Goal: Book appointment/travel/reservation

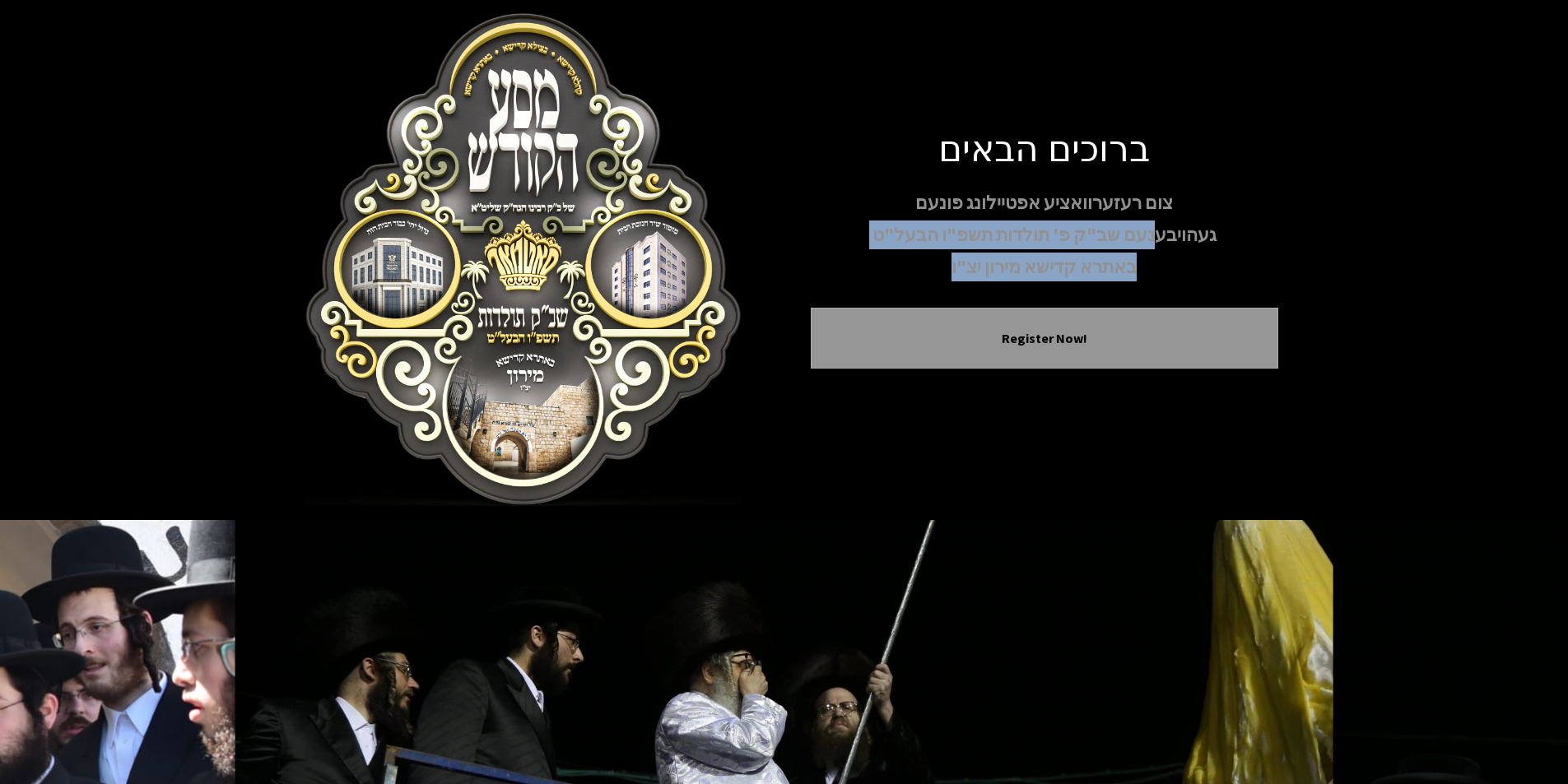
drag, startPoint x: 977, startPoint y: 246, endPoint x: 1184, endPoint y: 224, distance: 208.2
click at [1163, 232] on div "צום רעזערוואציע אפטיילונג פונעם געהויבענעם שב"ק פ' תולדות תשפ"ו הבעל"ט באתרא קד…" at bounding box center [1044, 235] width 467 height 94
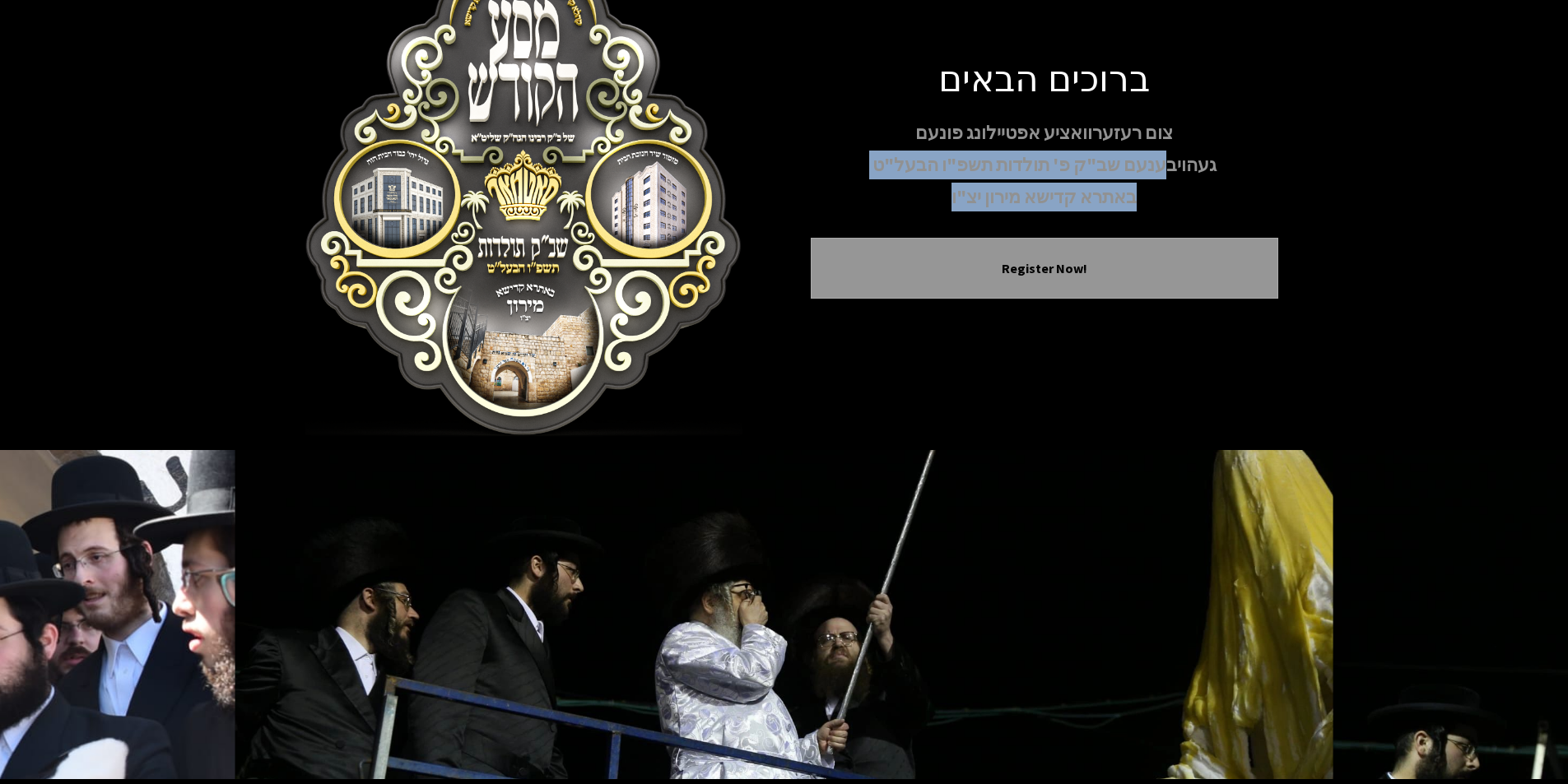
scroll to position [135, 0]
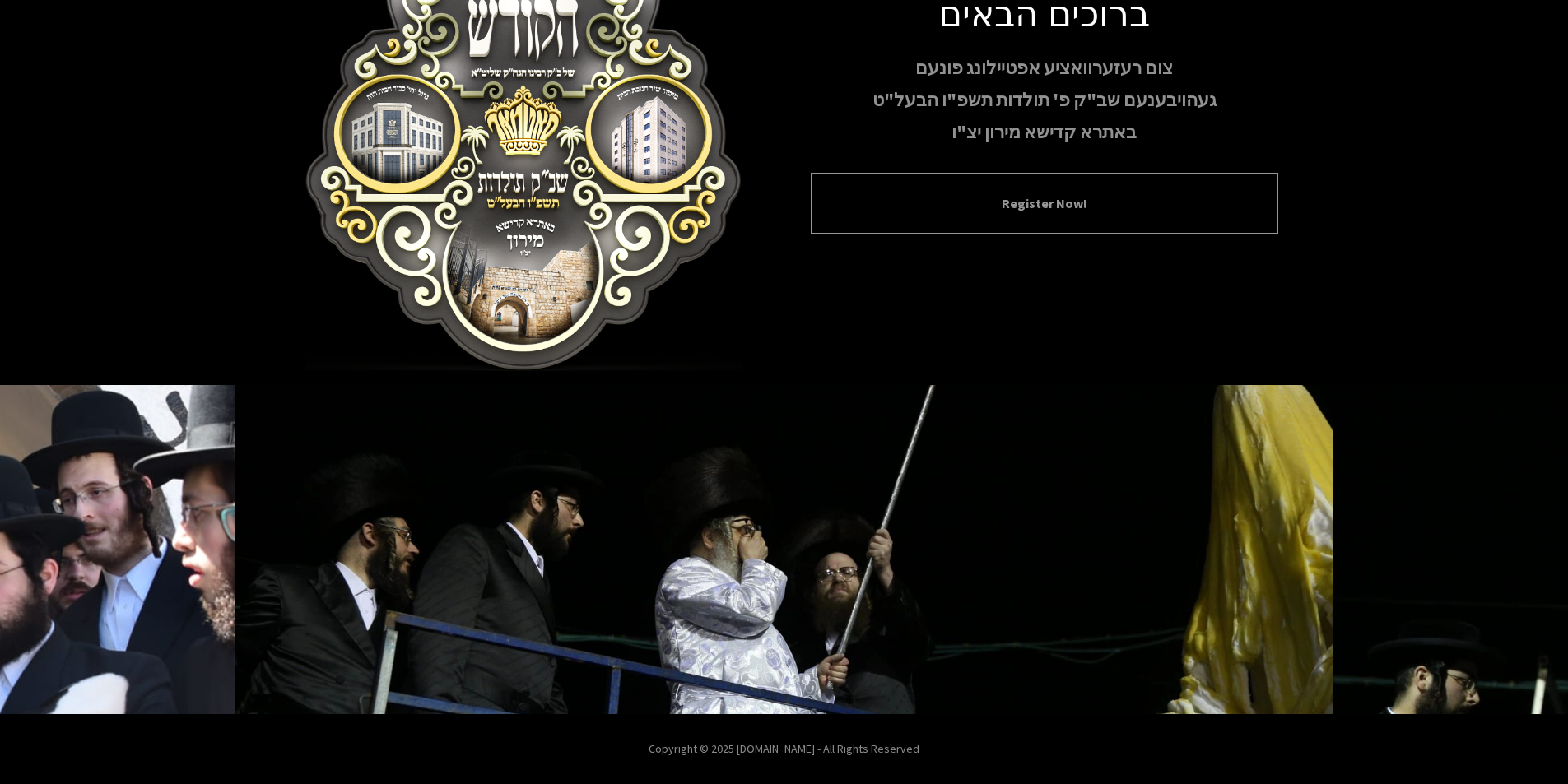
click at [952, 218] on div "Register Now!" at bounding box center [1044, 203] width 467 height 61
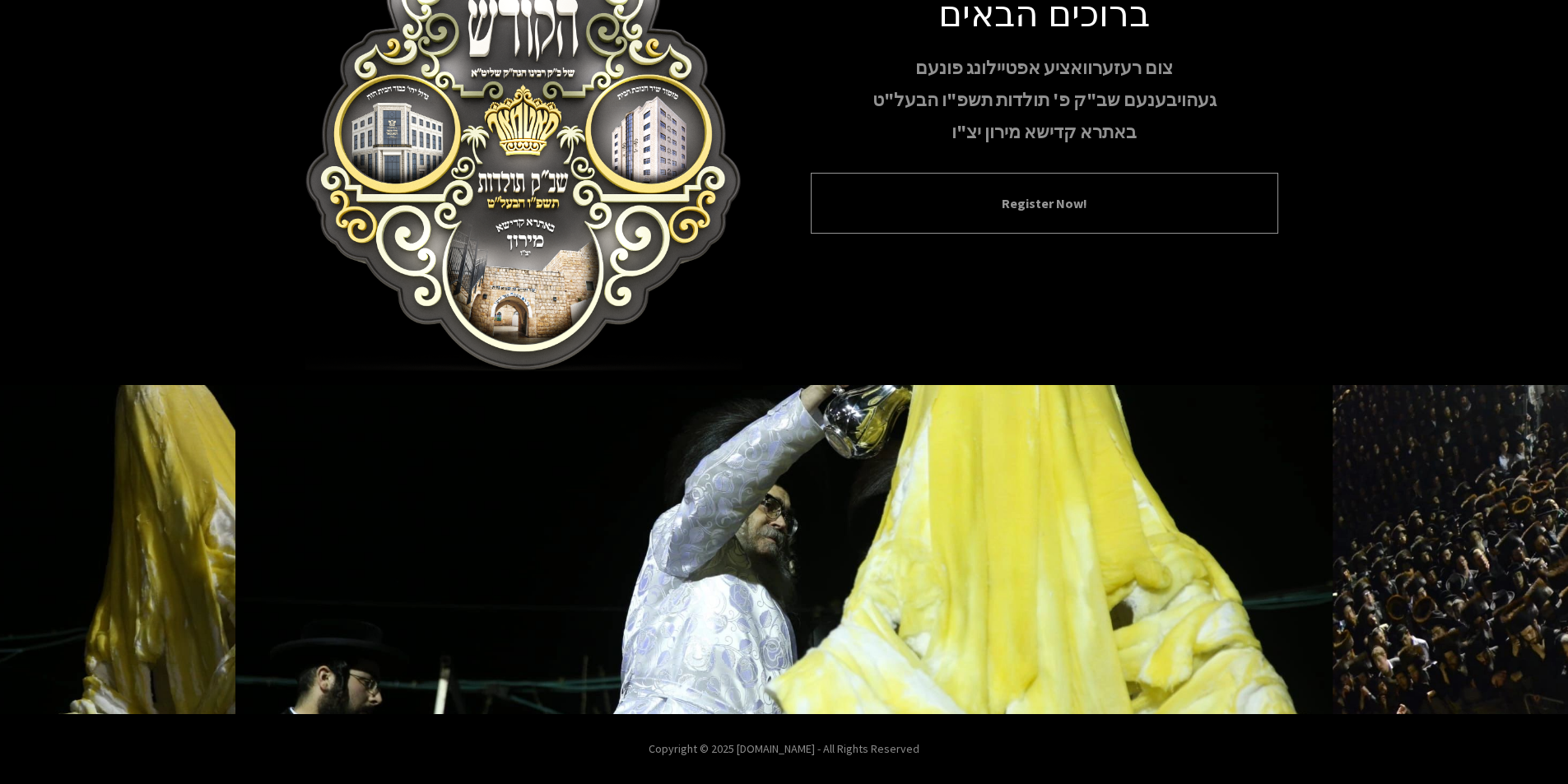
click at [1036, 206] on button "Register Now!" at bounding box center [1044, 203] width 426 height 20
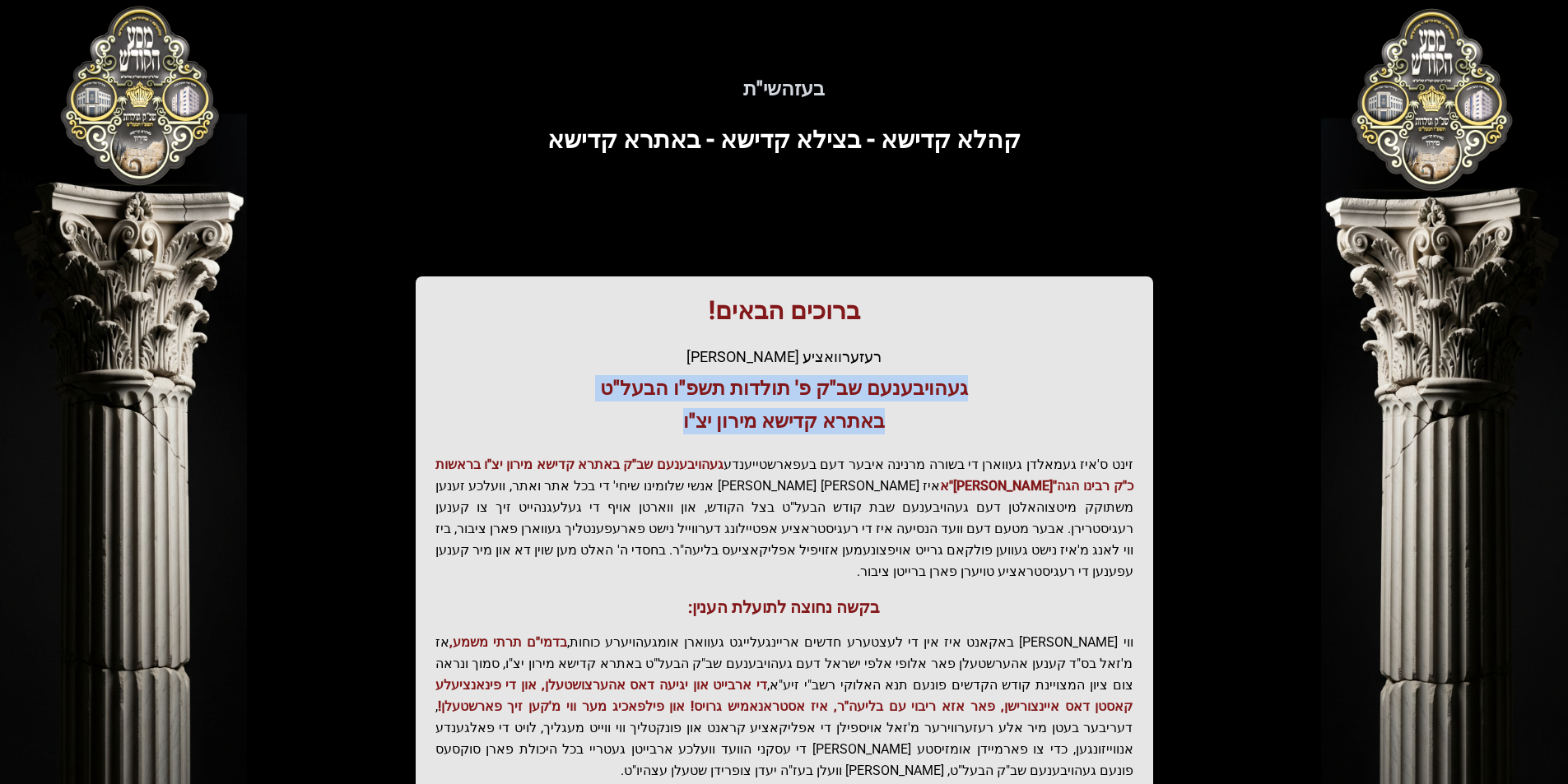
drag, startPoint x: 957, startPoint y: 381, endPoint x: 682, endPoint y: 458, distance: 285.6
click at [636, 432] on div "ברוכים הבאים! רעזערוואציע אפטיילונג פונעם געהויבענעם שב"ק פ' תולדות תשפ"ו הבעל"…" at bounding box center [784, 560] width 737 height 568
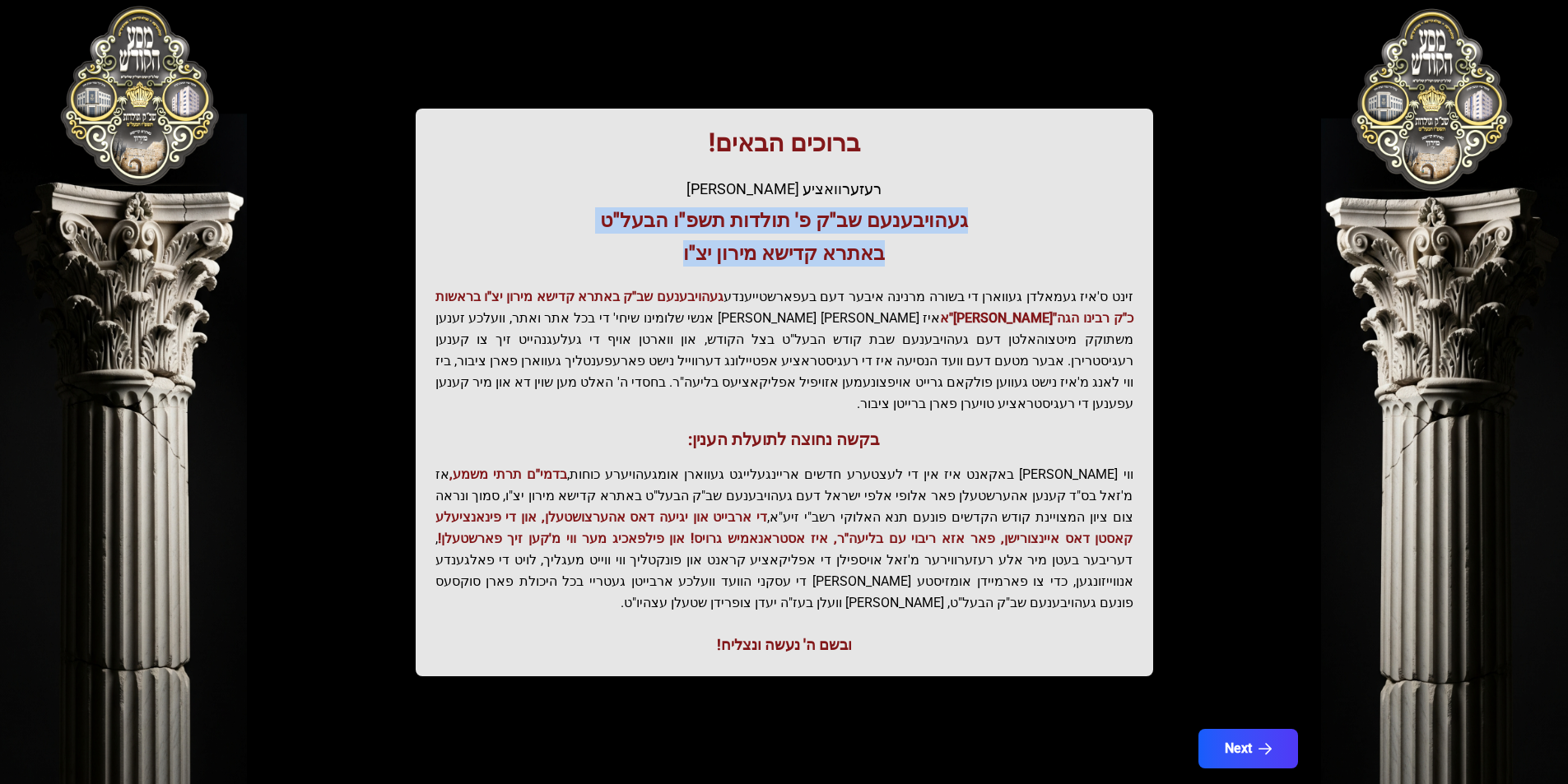
scroll to position [169, 0]
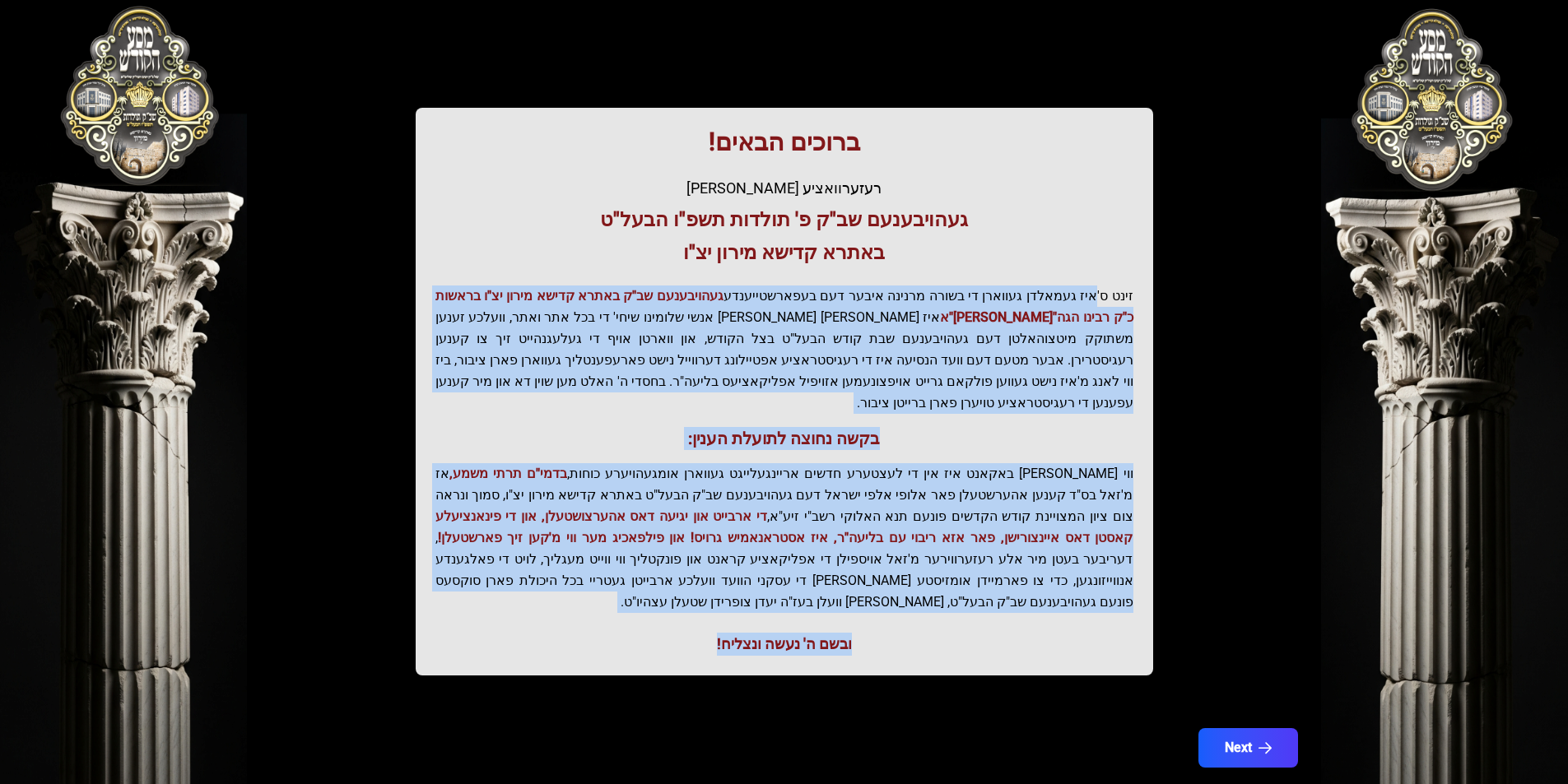
drag, startPoint x: 1077, startPoint y: 297, endPoint x: 705, endPoint y: 616, distance: 490.0
click at [705, 616] on div "ברוכים הבאים! רעזערוואציע אפטיילונג פונעם געהויבענעם שב"ק פ' תולדות תשפ"ו הבעל"…" at bounding box center [784, 392] width 737 height 568
click at [1250, 727] on button "Next" at bounding box center [1246, 747] width 105 height 41
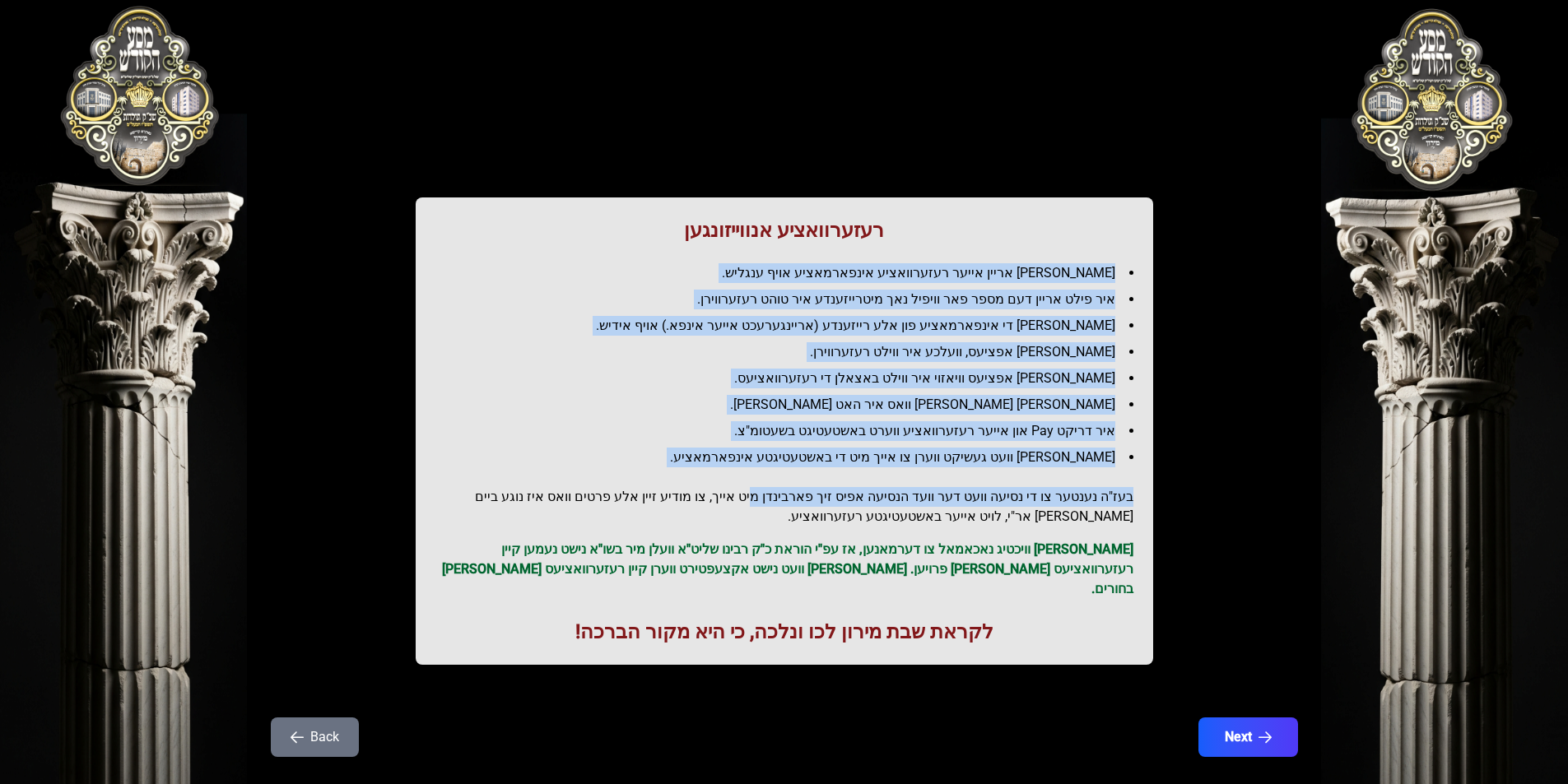
drag, startPoint x: 1122, startPoint y: 233, endPoint x: 783, endPoint y: 485, distance: 422.4
click at [783, 485] on div "רעזערוואציע אנווייזונגען איר לייגט אריין אייער רעזערוואציע אינפארמאציע אויף ענג…" at bounding box center [784, 430] width 737 height 467
click at [1006, 503] on h2 "בעז"ה נענטער צו די נסיעה וועט דער וועד הנסיעה אפיס זיך פארבינדן מיט אייך, צו מו…" at bounding box center [784, 506] width 698 height 39
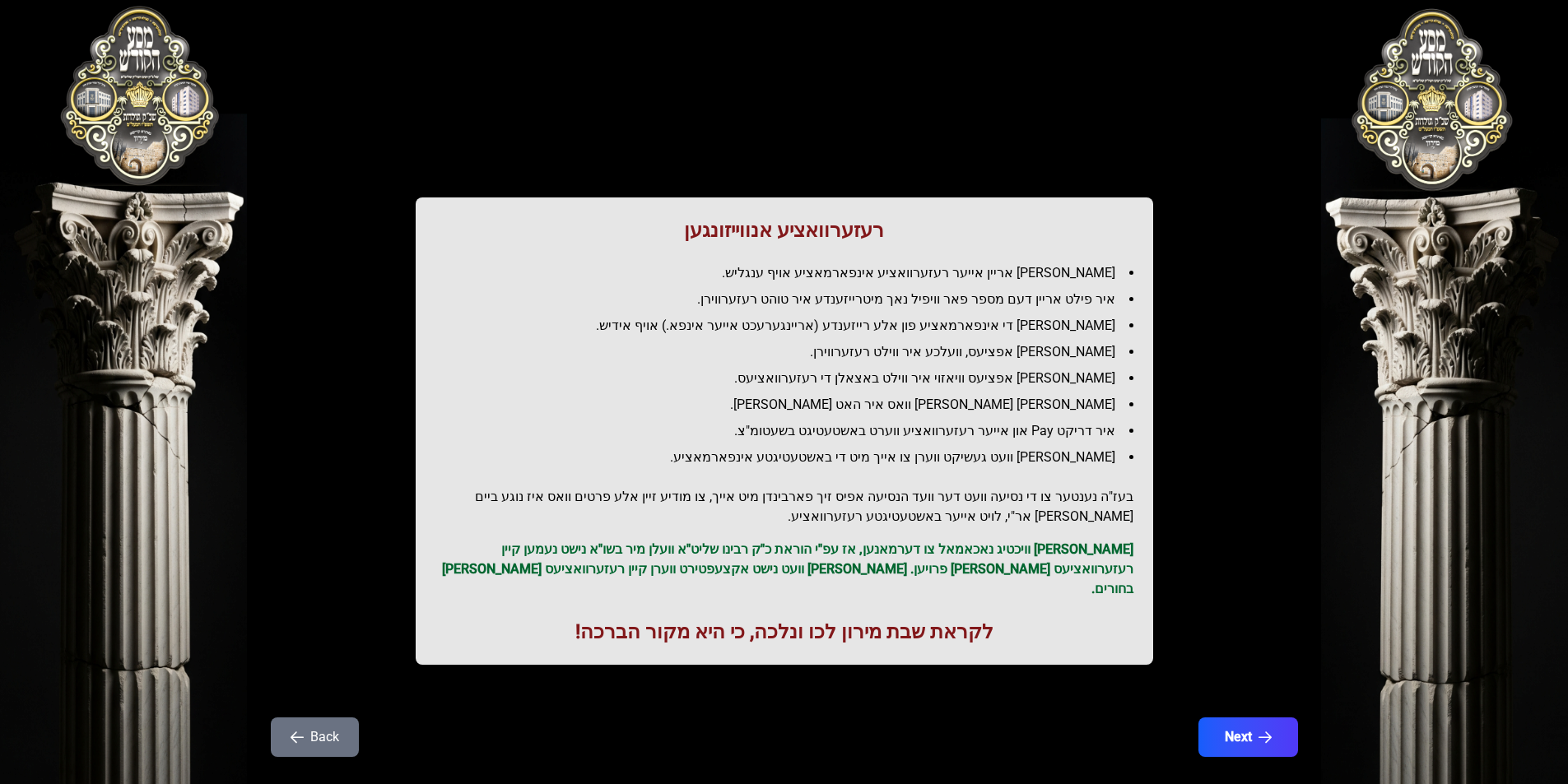
drag, startPoint x: 908, startPoint y: 515, endPoint x: 854, endPoint y: 516, distance: 54.0
click at [904, 516] on h2 "בעז"ה נענטער צו די נסיעה וועט דער וועד הנסיעה אפיס זיך פארבינדן מיט אייך, צו מו…" at bounding box center [784, 506] width 698 height 39
drag, startPoint x: 608, startPoint y: 500, endPoint x: 436, endPoint y: 486, distance: 172.6
click at [436, 486] on div "רעזערוואציע אנווייזונגען איר לייגט אריין אייער רעזערוואציע אינפארמאציע אויף ענג…" at bounding box center [784, 430] width 737 height 467
drag, startPoint x: 1089, startPoint y: 533, endPoint x: 1007, endPoint y: 530, distance: 82.1
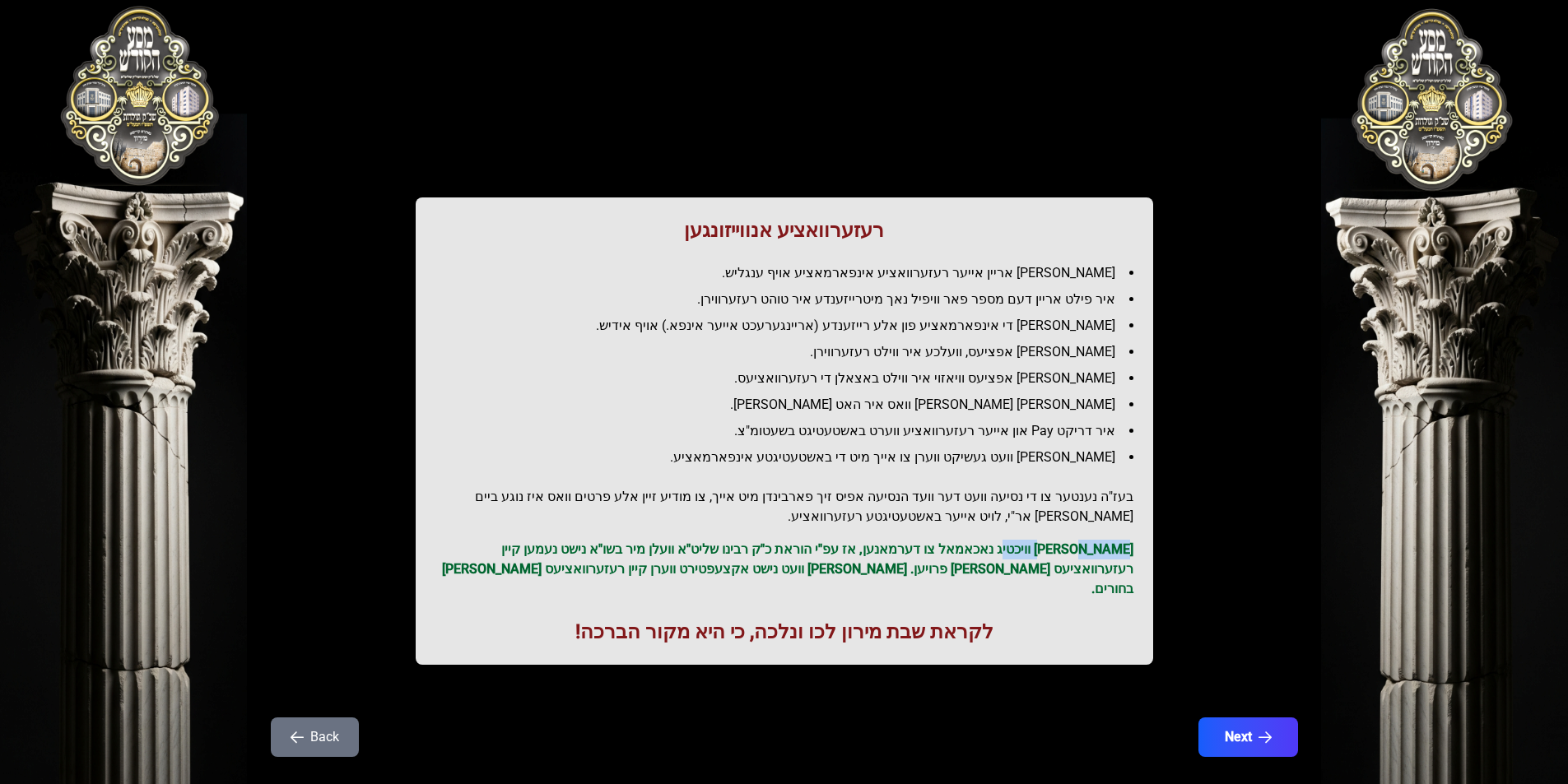
click at [1013, 526] on div "רעזערוואציע אנווייזונגען איר לייגט אריין אייער רעזערוואציע אינפארמאציע אויף ענג…" at bounding box center [784, 430] width 737 height 467
drag, startPoint x: 1145, startPoint y: 555, endPoint x: 1050, endPoint y: 563, distance: 95.3
click at [1102, 563] on div "רעזערוואציע אנווייזונגען איר לייגט אריין אייער רעזערוואציע אינפארמאציע אויף ענג…" at bounding box center [784, 430] width 737 height 467
drag, startPoint x: 771, startPoint y: 568, endPoint x: 1086, endPoint y: 616, distance: 318.6
click at [1086, 616] on div "רעזערוואציע אנווייזונגען איר לייגט אריין אייער רעזערוואציע אינפארמאציע אויף ענג…" at bounding box center [784, 430] width 737 height 467
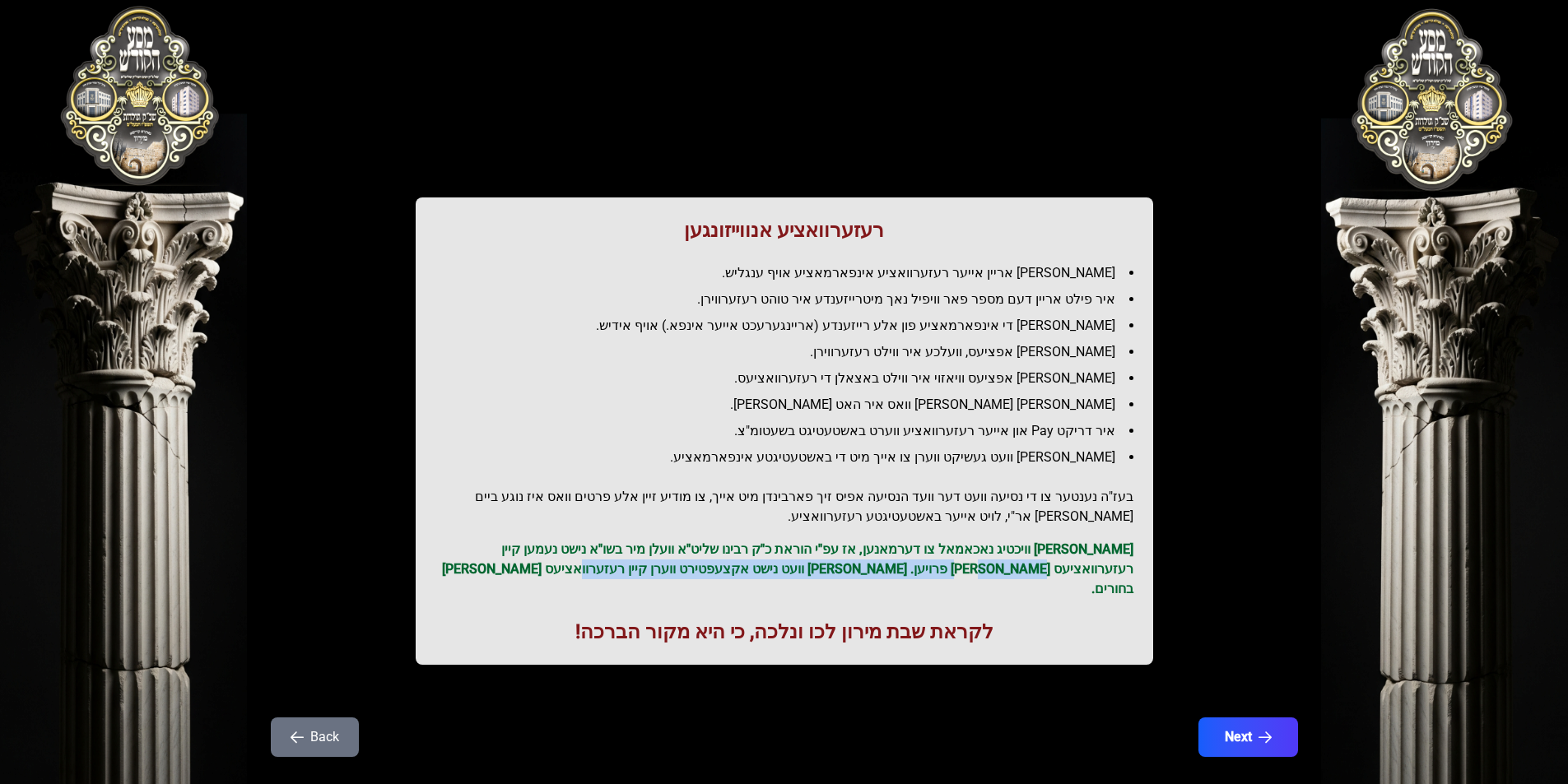
drag, startPoint x: 1113, startPoint y: 572, endPoint x: 703, endPoint y: 564, distance: 410.1
click at [702, 564] on p "[PERSON_NAME] וויכטיג נאכאמאל צו דערמאנען, אז עפ"י הוראת כ"ק רבינו שליט"א וועלן…" at bounding box center [784, 569] width 698 height 59
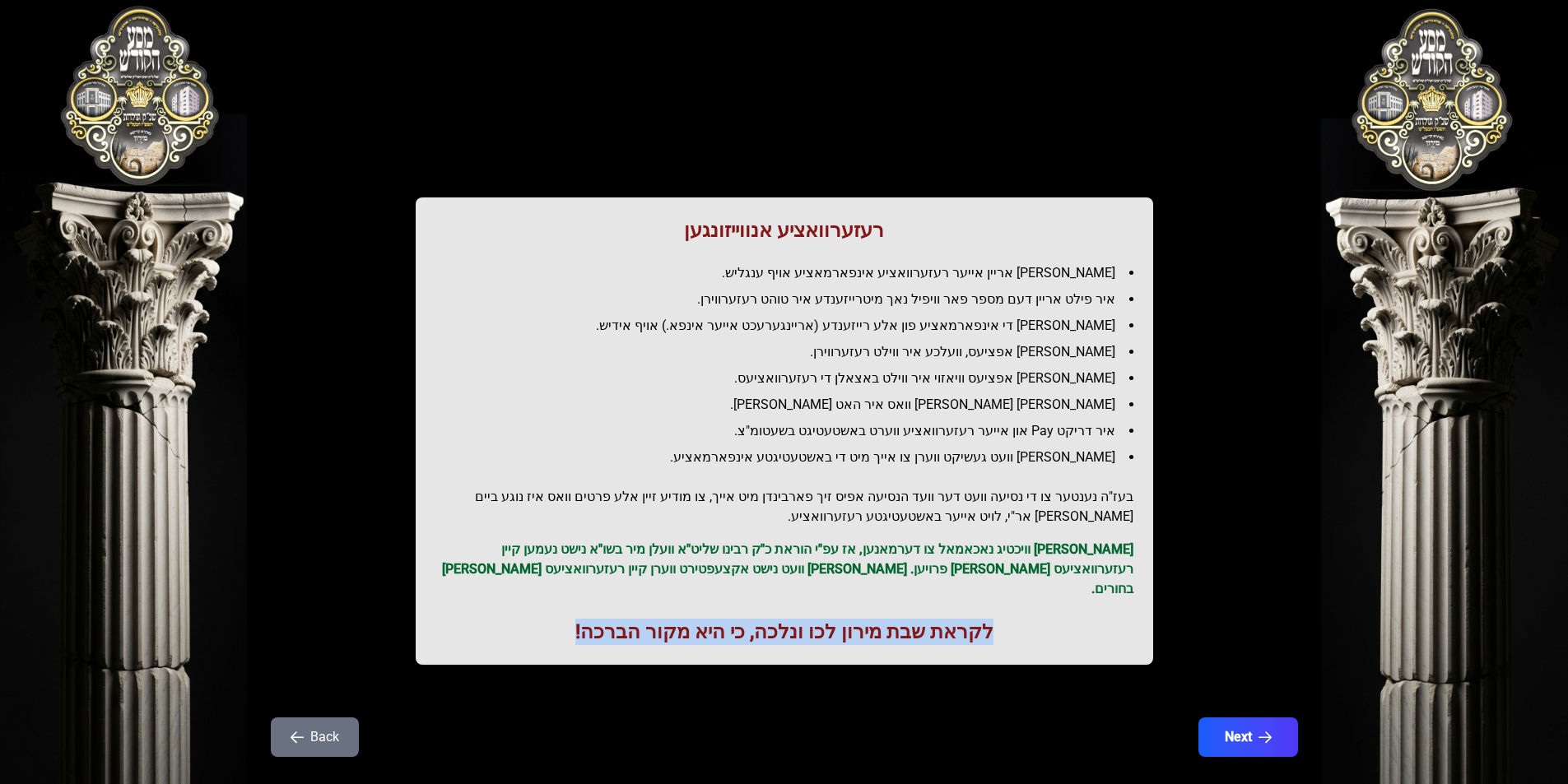
drag, startPoint x: 976, startPoint y: 621, endPoint x: 569, endPoint y: 591, distance: 408.1
click at [570, 590] on div "רעזערוואציע אנווייזונגען איר לייגט אריין אייער רעזערוואציע אינפארמאציע אויף ענג…" at bounding box center [784, 430] width 737 height 467
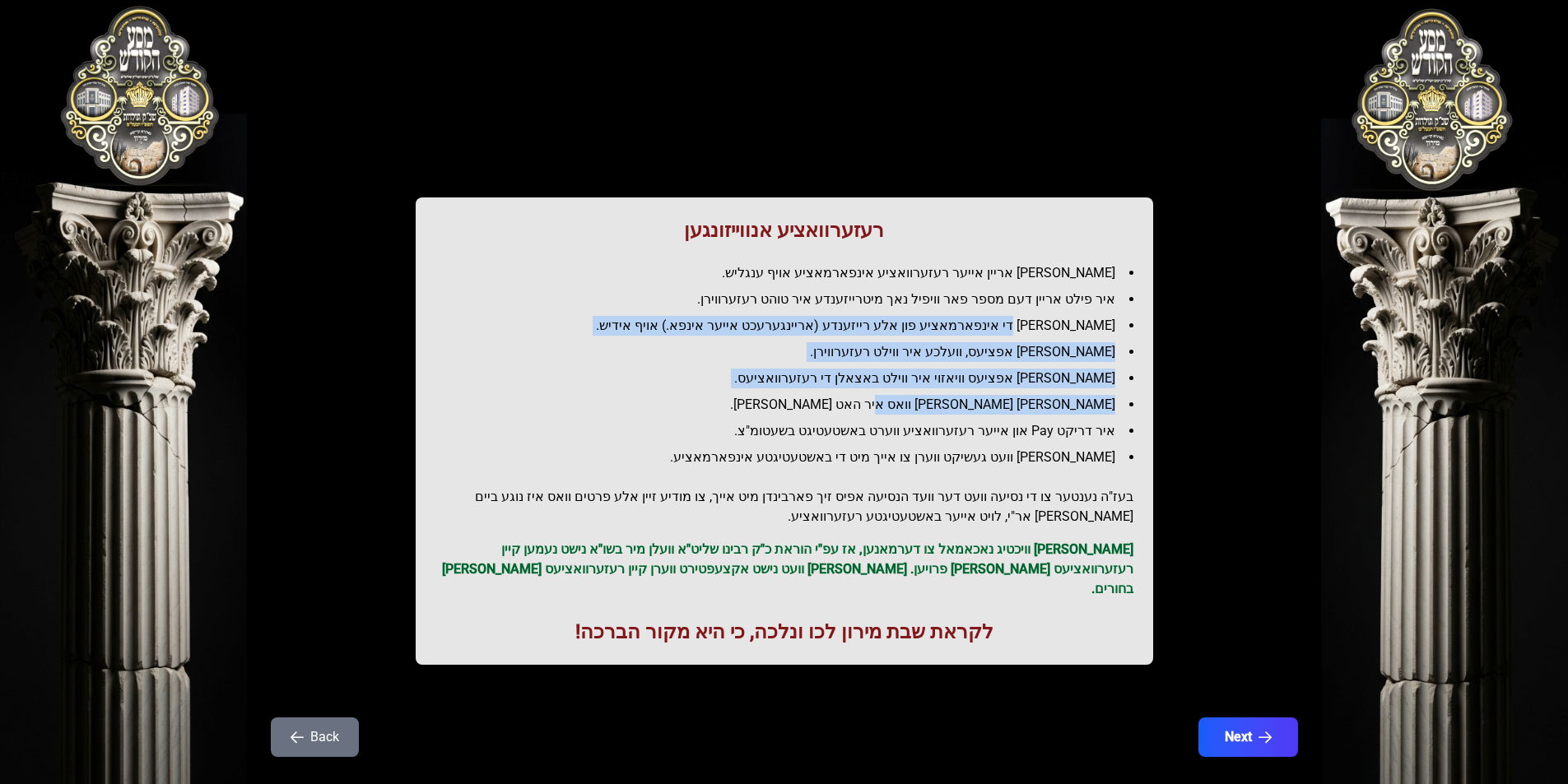
drag, startPoint x: 1031, startPoint y: 330, endPoint x: 877, endPoint y: 401, distance: 169.6
click at [905, 407] on ul "[PERSON_NAME] אריין אייער רעזערוואציע אינפארמאציע אויף ענגליש. איר פילט אריין ד…" at bounding box center [784, 365] width 698 height 204
click at [809, 379] on li "[PERSON_NAME] אפציעס וויאזוי איר ווילט באצאלן די רעזערוואציעס." at bounding box center [791, 379] width 684 height 20
